Goal: Transaction & Acquisition: Purchase product/service

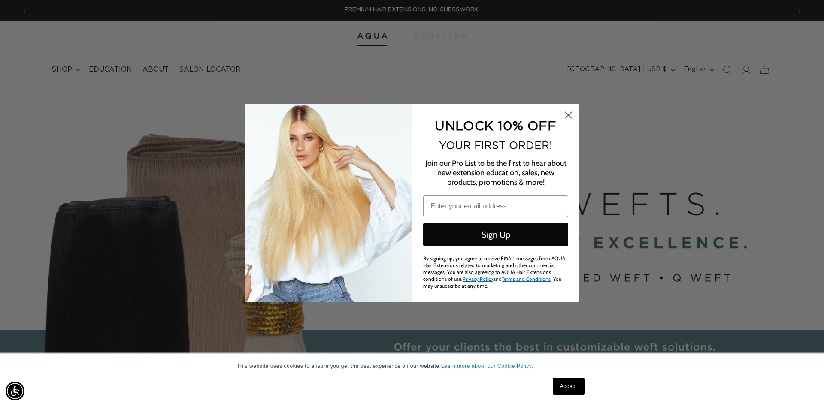
click at [572, 114] on circle "Close dialog" at bounding box center [568, 115] width 14 height 14
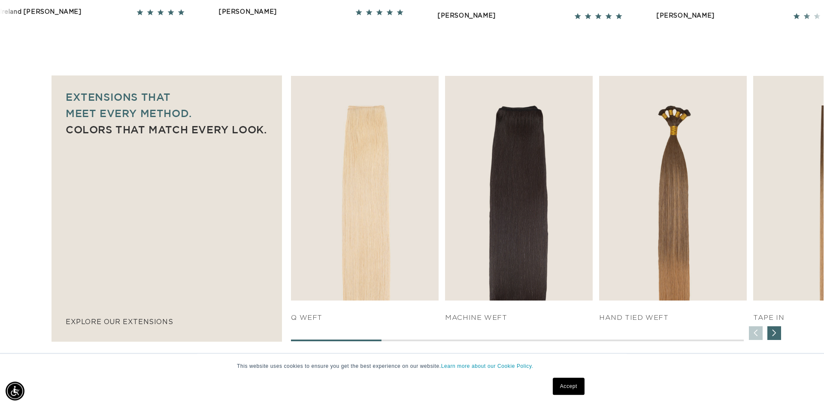
scroll to position [525, 0]
click at [777, 340] on div "Next slide" at bounding box center [774, 334] width 14 height 14
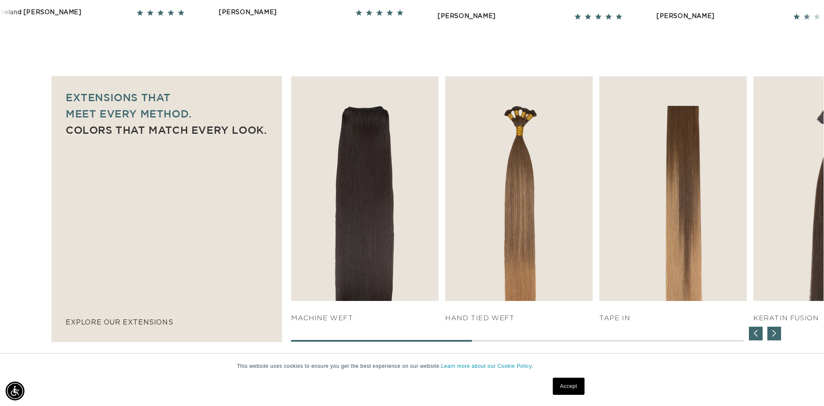
click at [777, 340] on div "Next slide" at bounding box center [774, 334] width 14 height 14
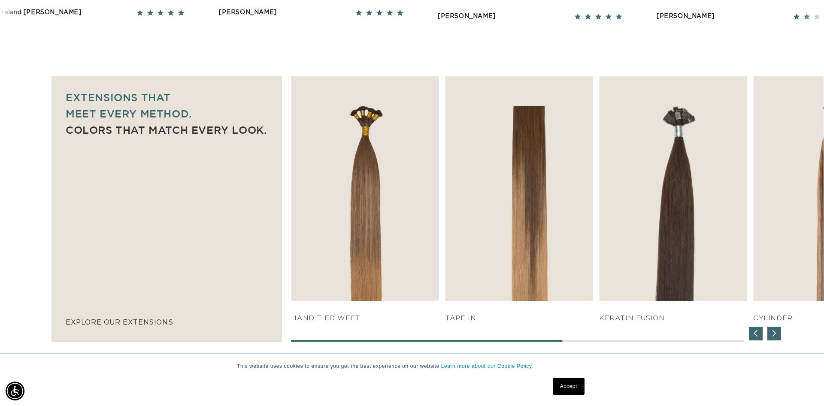
scroll to position [0, 763]
click at [777, 340] on div "Next slide" at bounding box center [774, 334] width 14 height 14
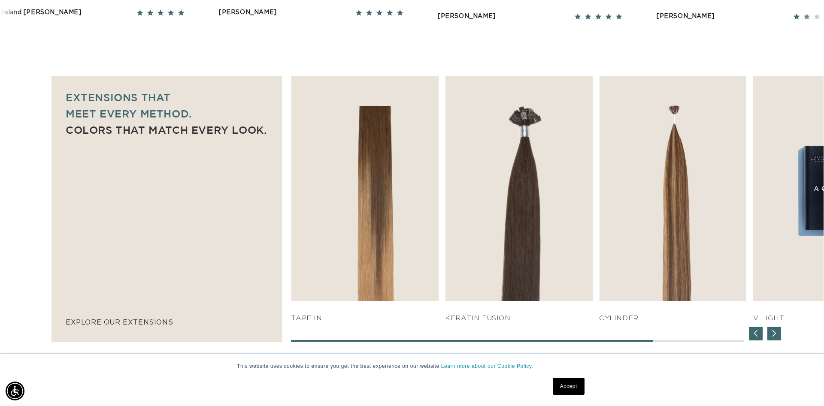
click at [777, 340] on div "Next slide" at bounding box center [774, 334] width 14 height 14
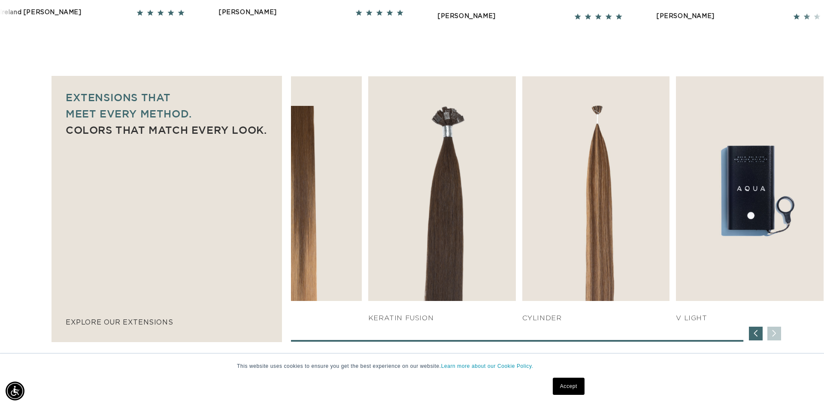
click at [777, 340] on div "SHOP NOW q weft SHOP NOW Machine Weft SHOP NOW" at bounding box center [557, 209] width 532 height 266
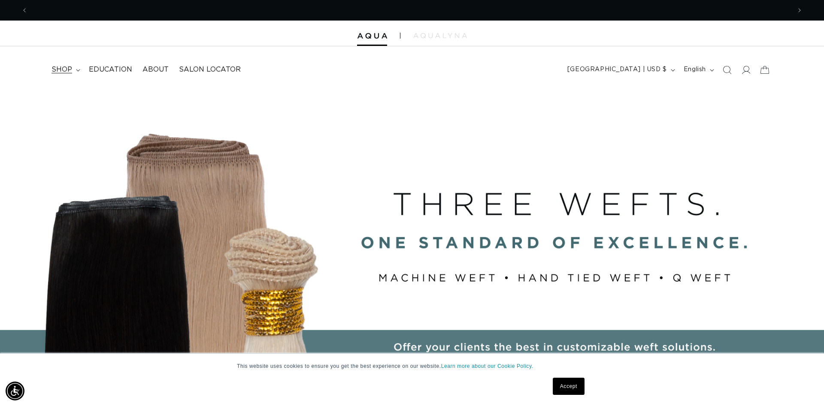
scroll to position [0, 0]
click at [78, 69] on icon at bounding box center [78, 70] width 4 height 3
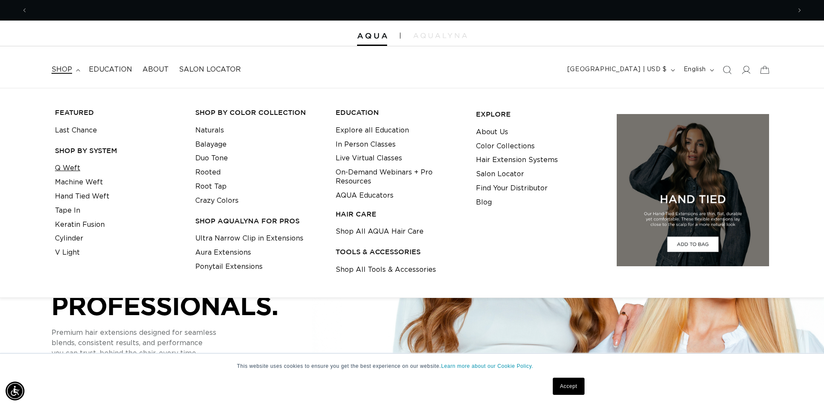
scroll to position [0, 1525]
click at [74, 170] on link "Q Weft" at bounding box center [67, 168] width 25 height 14
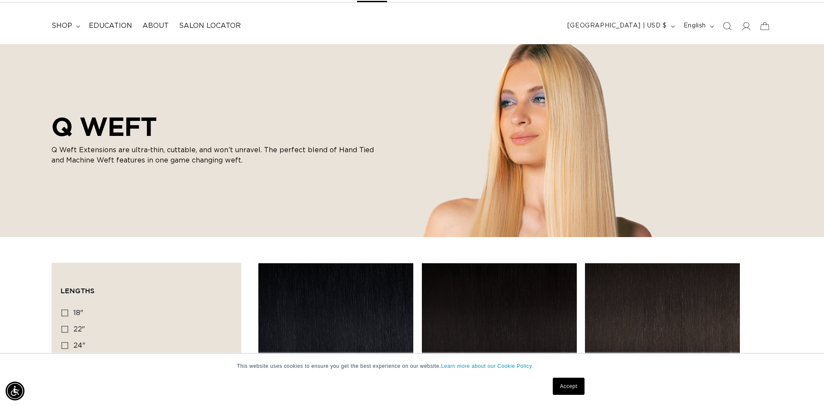
scroll to position [0, 1525]
